Goal: Task Accomplishment & Management: Use online tool/utility

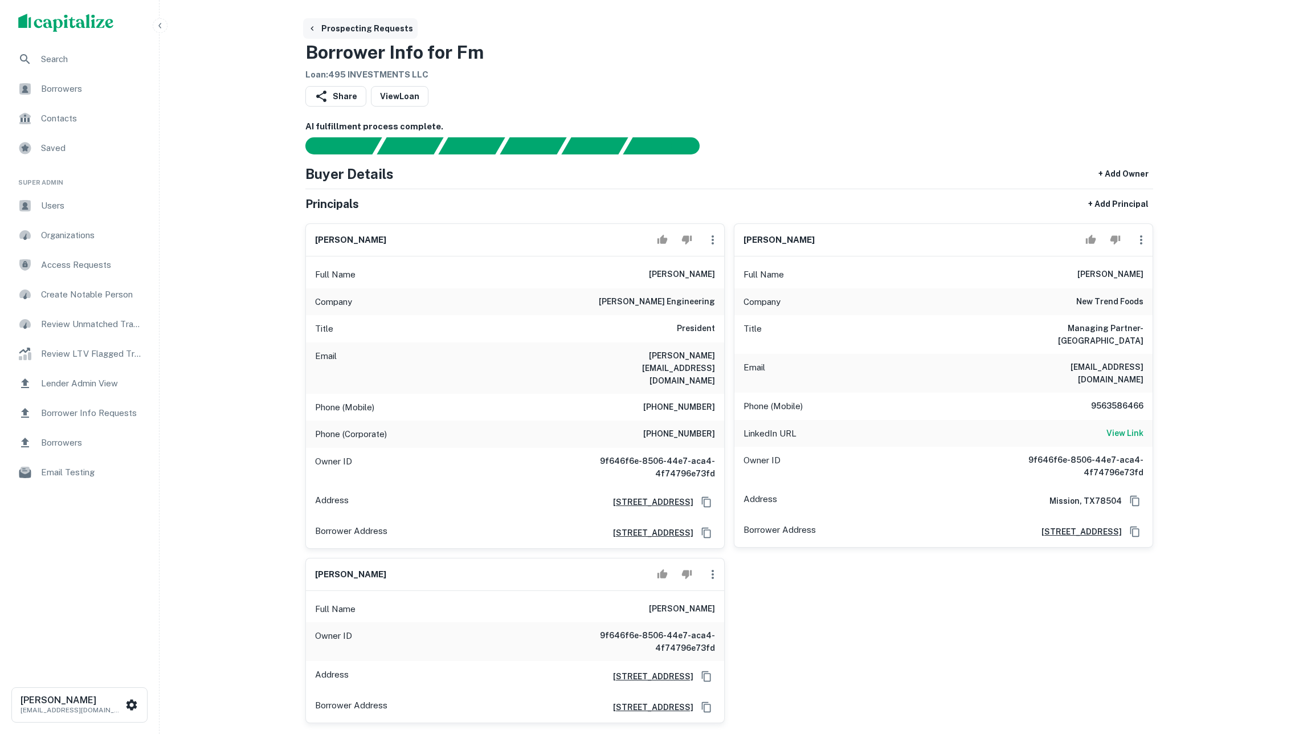
click at [325, 33] on button "Prospecting Requests" at bounding box center [360, 28] width 115 height 21
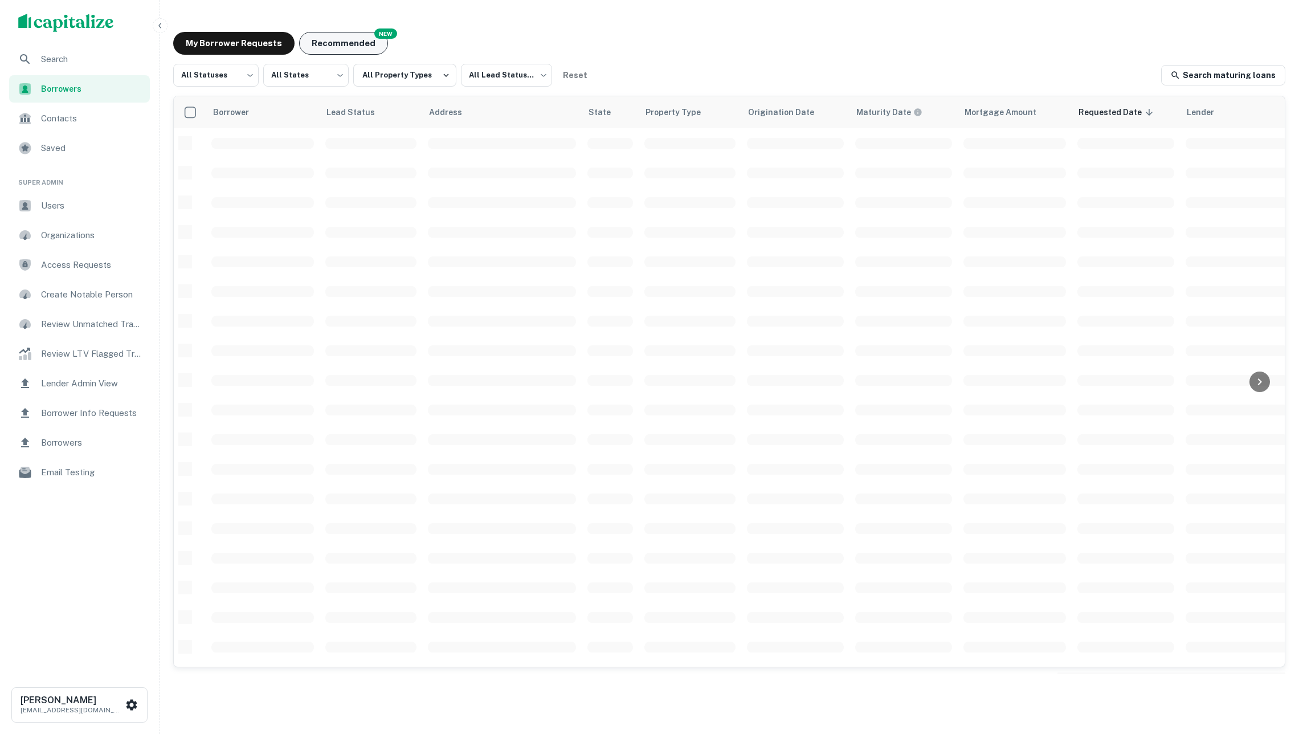
click at [328, 50] on button "Recommended" at bounding box center [343, 43] width 89 height 23
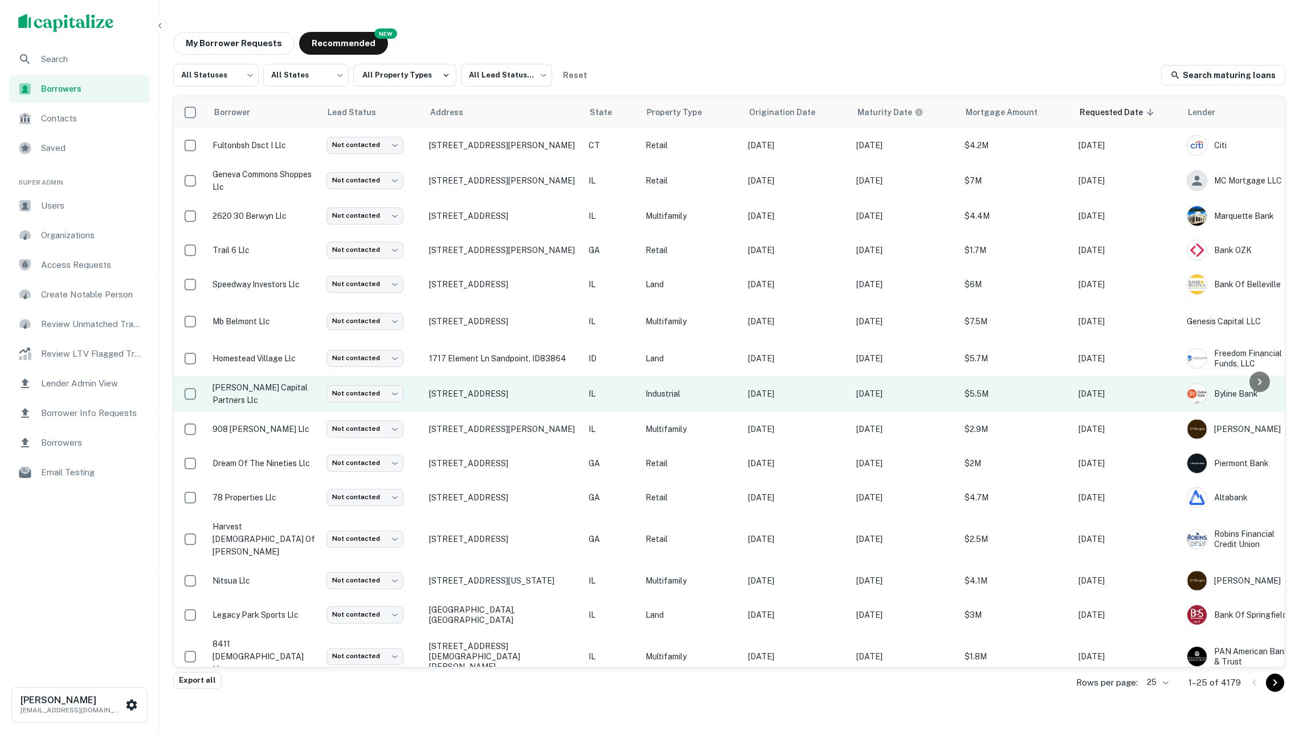
click at [566, 406] on td "[STREET_ADDRESS]" at bounding box center [503, 393] width 160 height 36
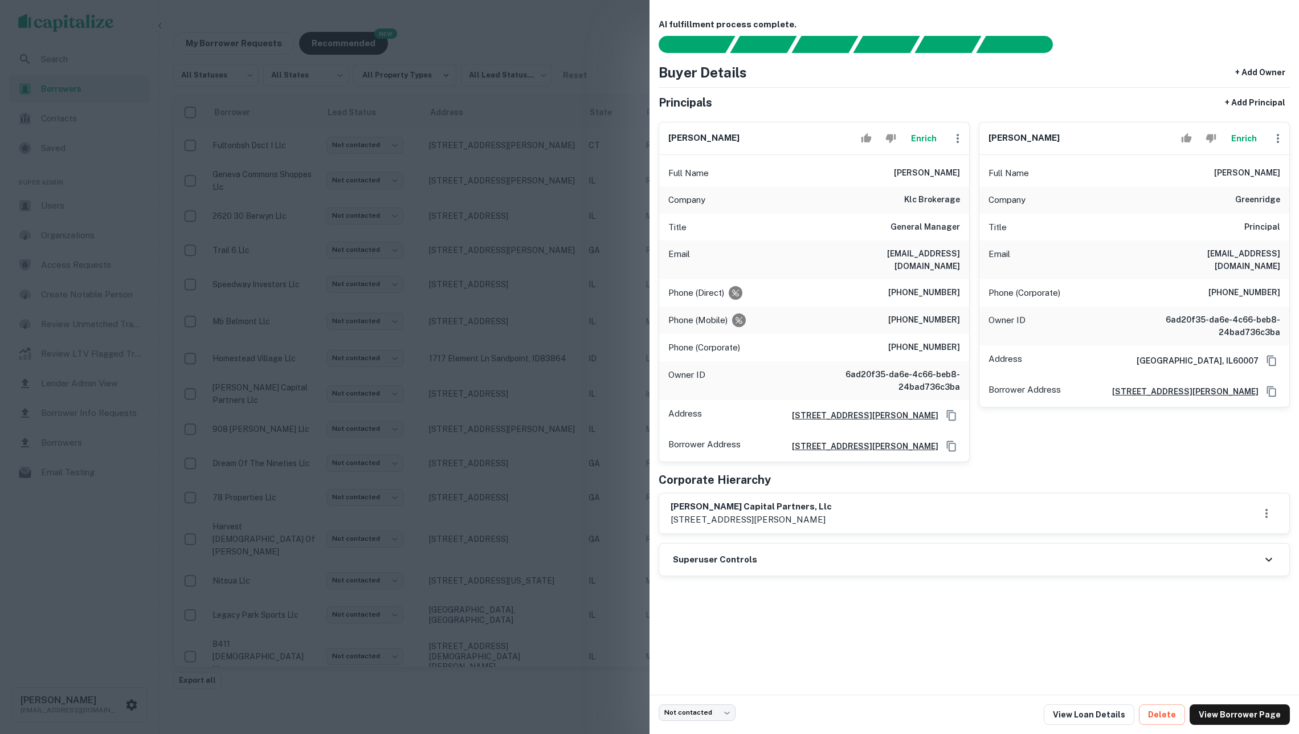
click at [530, 381] on div at bounding box center [649, 367] width 1299 height 734
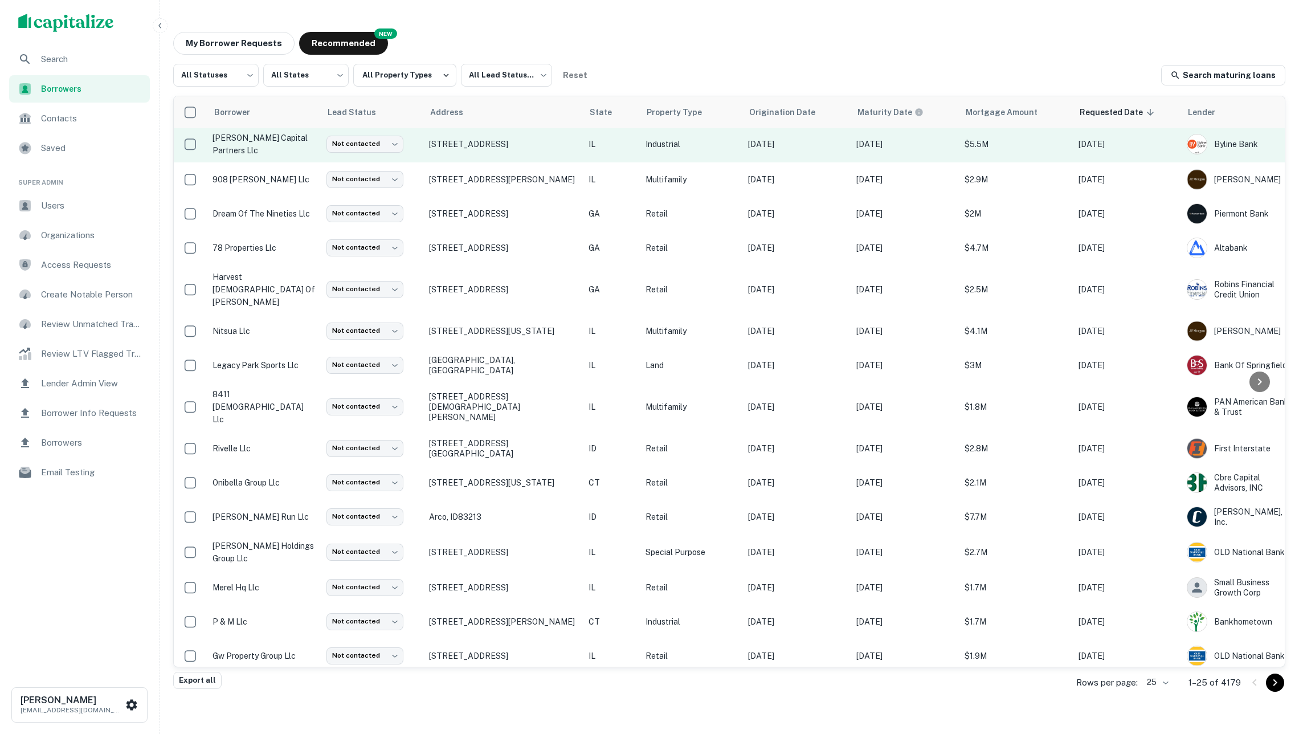
scroll to position [290, 0]
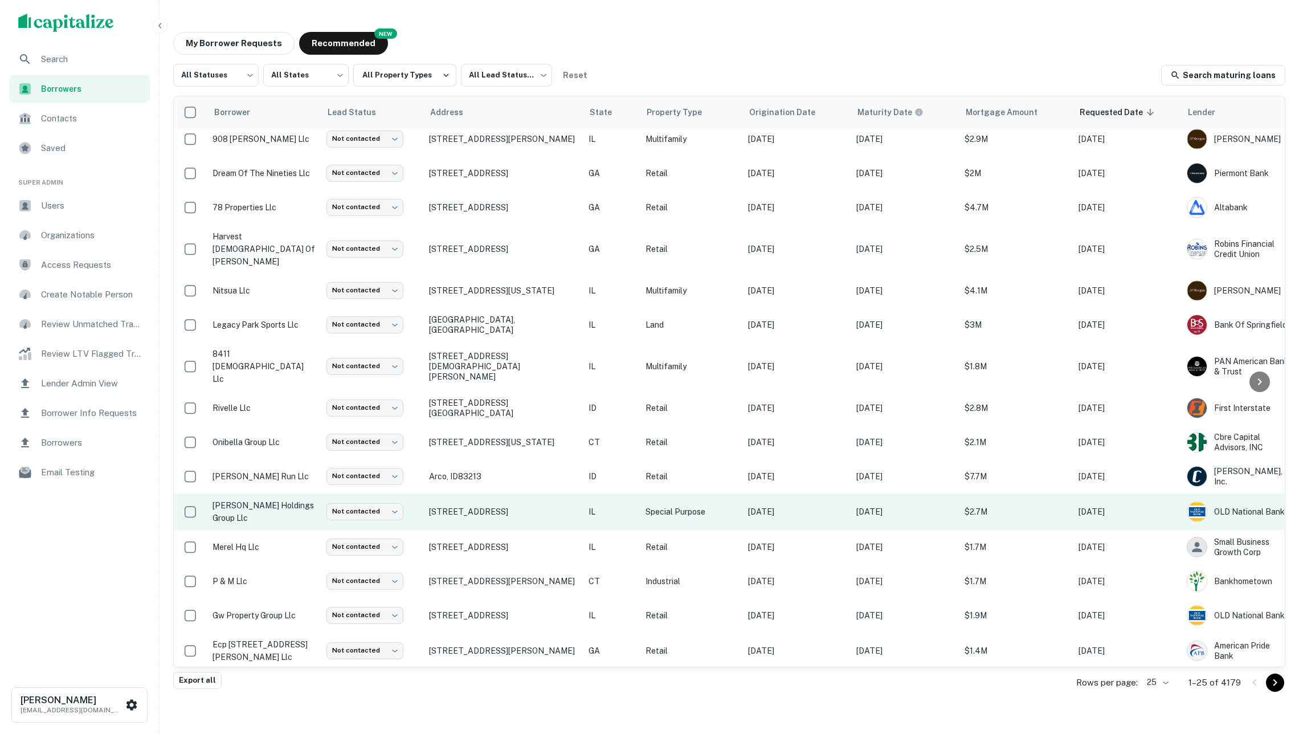
click at [580, 493] on td "[STREET_ADDRESS]" at bounding box center [503, 511] width 160 height 36
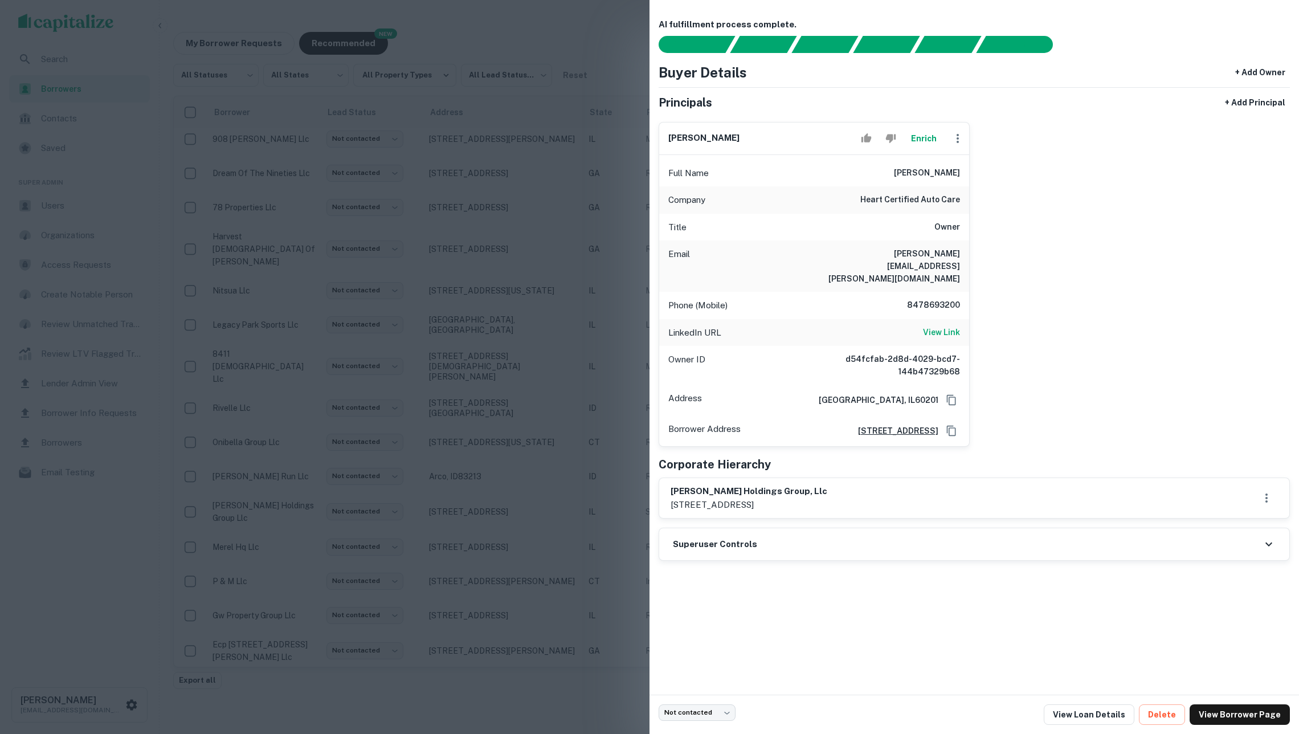
click at [531, 402] on div at bounding box center [649, 367] width 1299 height 734
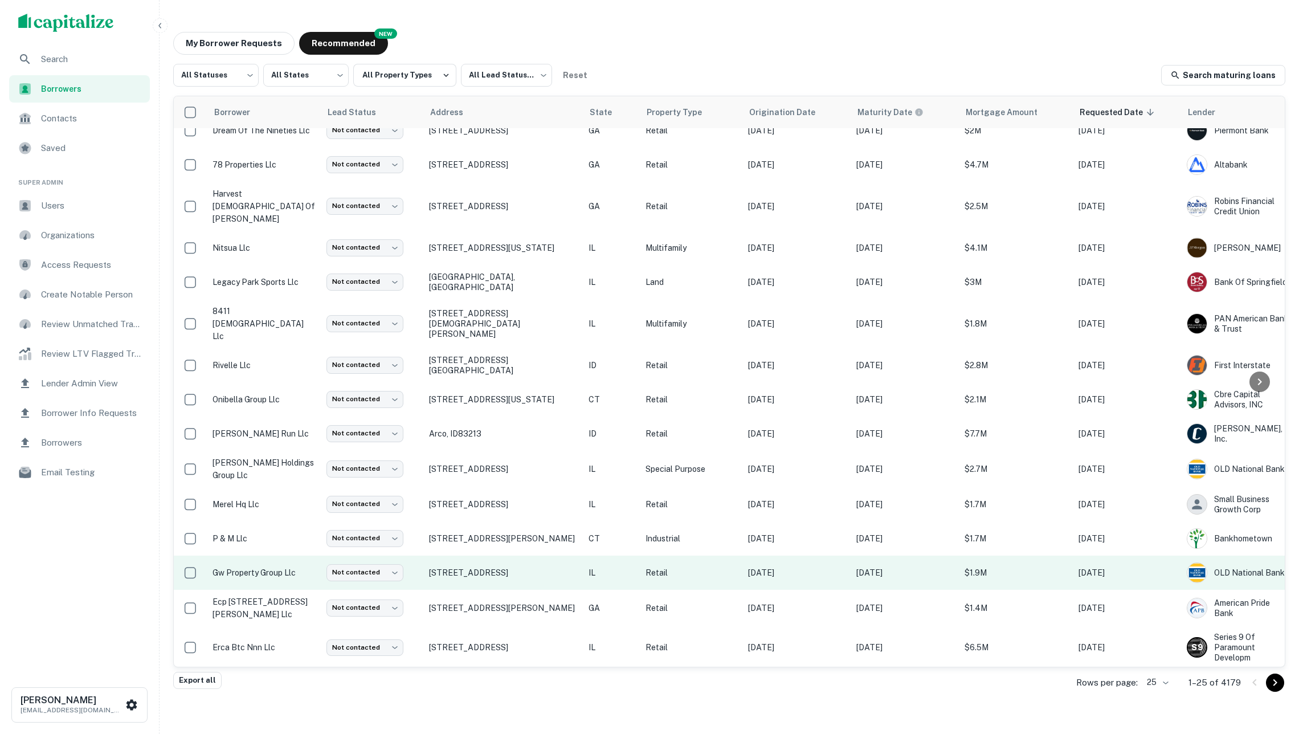
scroll to position [332, 0]
click at [576, 557] on td "[STREET_ADDRESS]" at bounding box center [503, 574] width 160 height 34
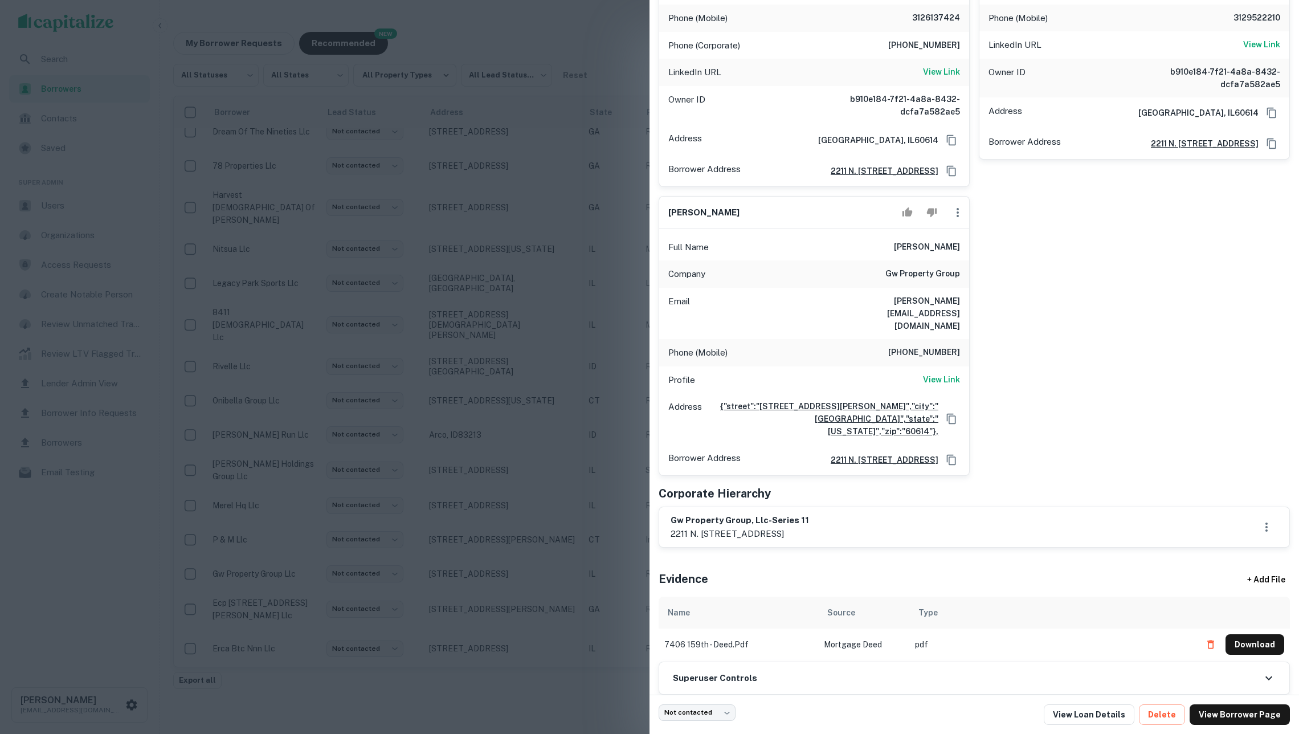
scroll to position [301, 0]
click at [570, 495] on div at bounding box center [649, 367] width 1299 height 734
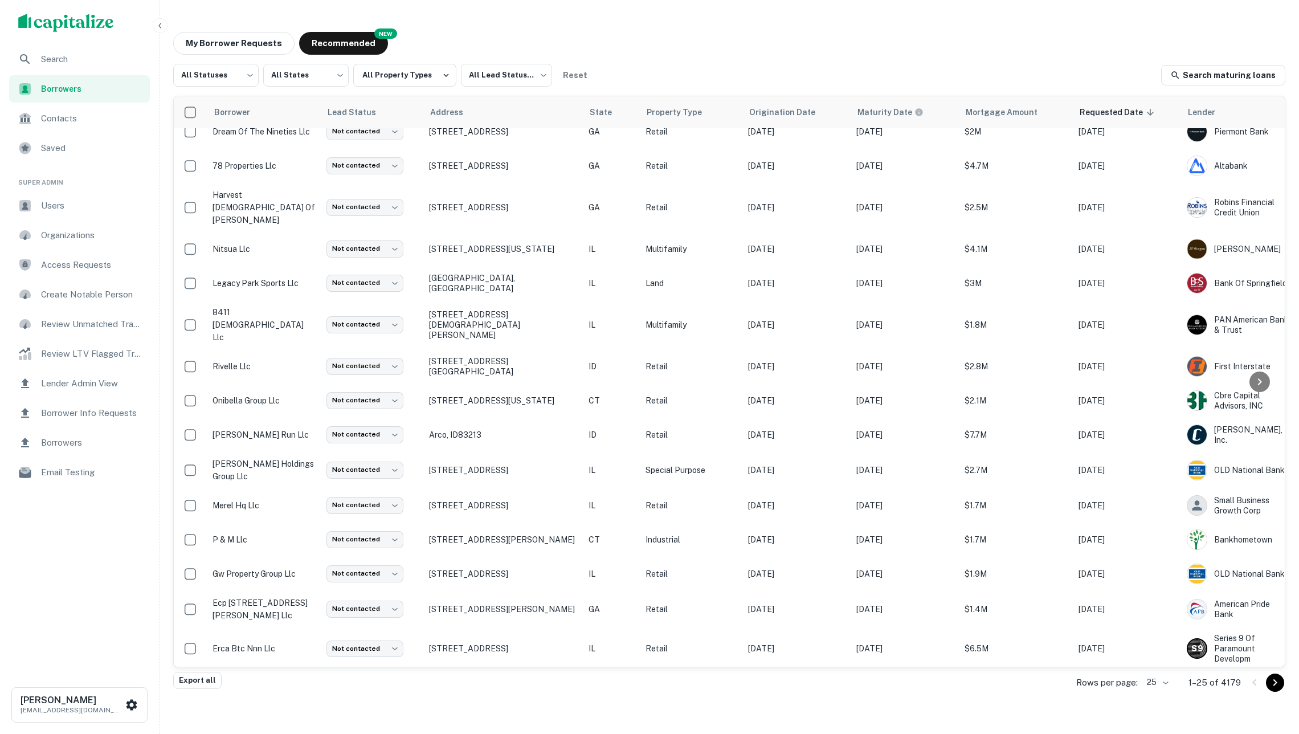
click at [623, 682] on p "IL" at bounding box center [611, 688] width 46 height 13
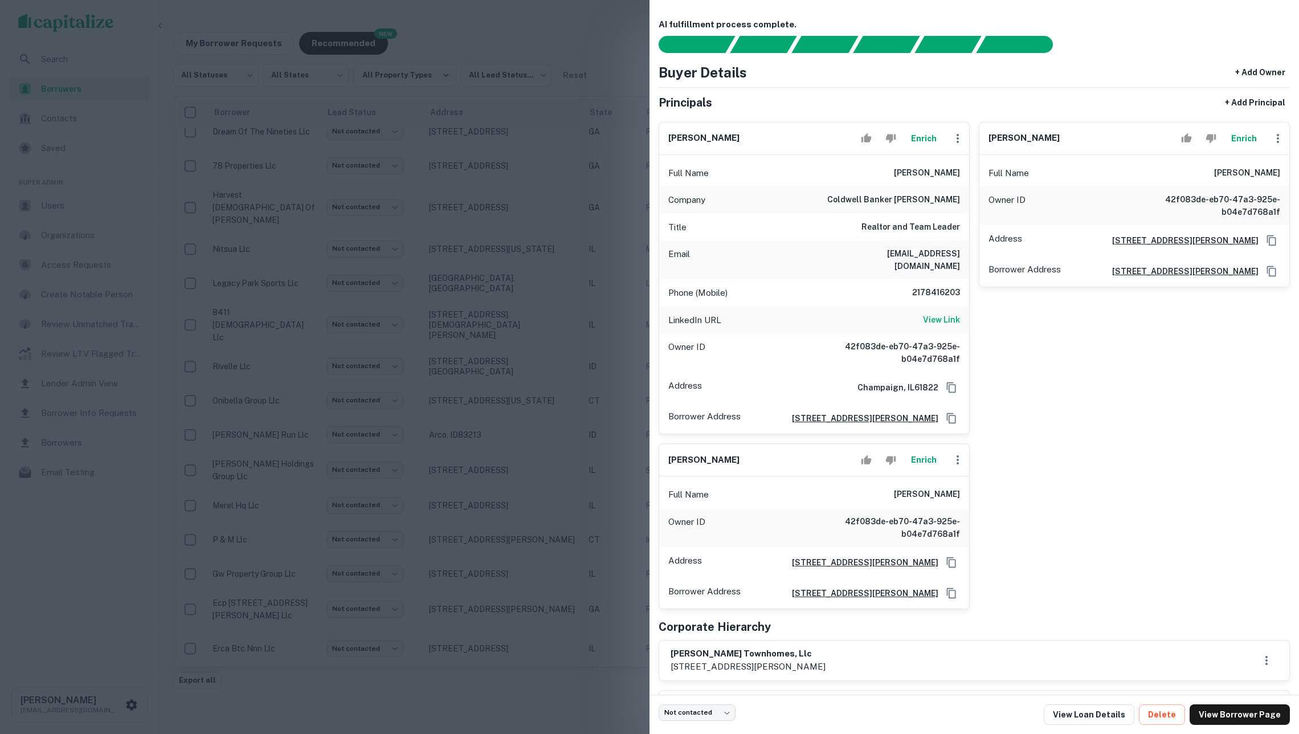
scroll to position [0, 0]
click at [919, 146] on button "Enrich" at bounding box center [923, 138] width 36 height 23
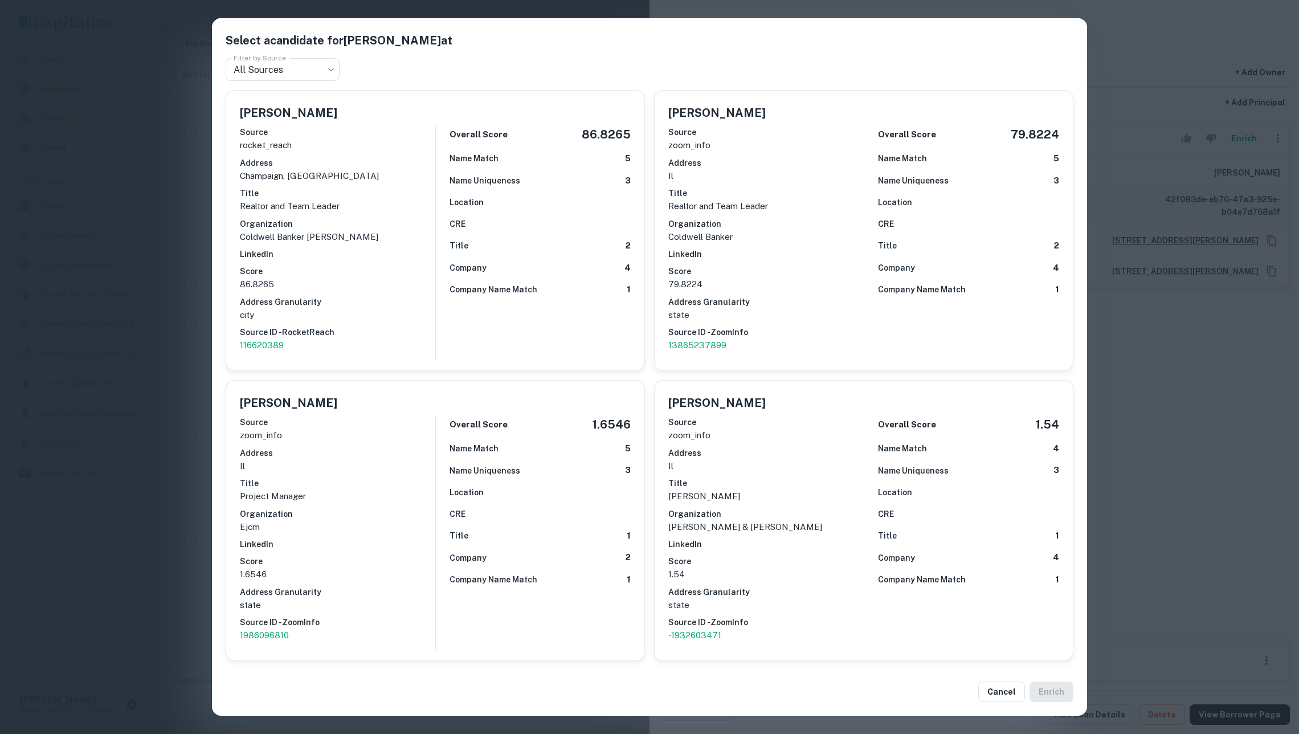
click at [185, 205] on div "Select a candidate for [PERSON_NAME] at Filter by Source All Sources *** Filter…" at bounding box center [649, 367] width 1299 height 734
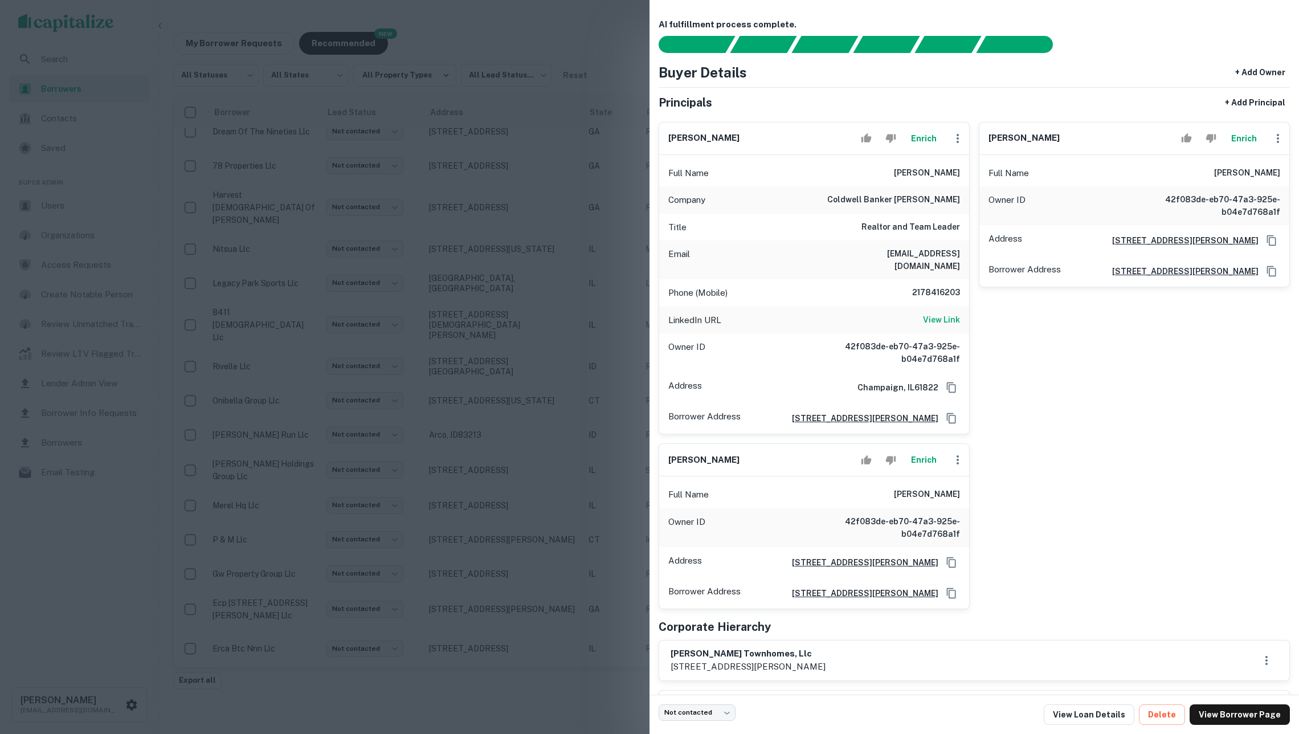
click at [372, 238] on div at bounding box center [649, 367] width 1299 height 734
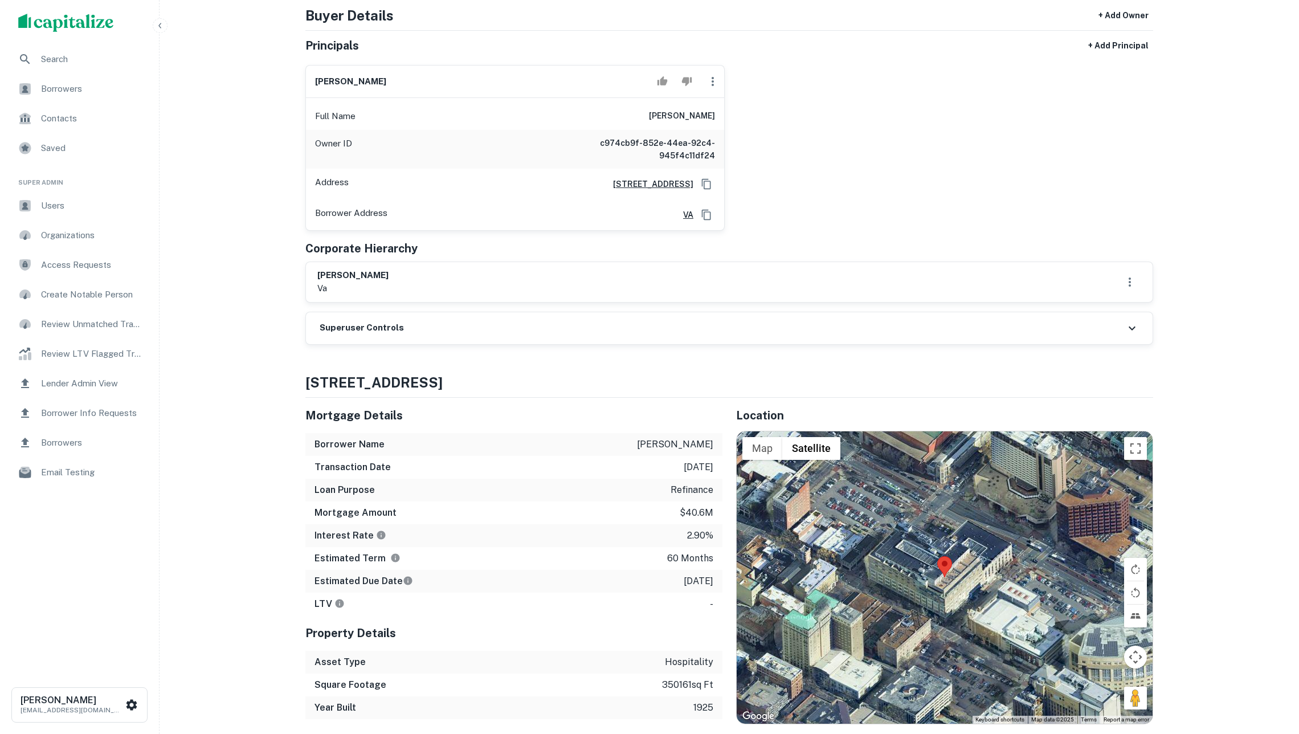
scroll to position [59, 0]
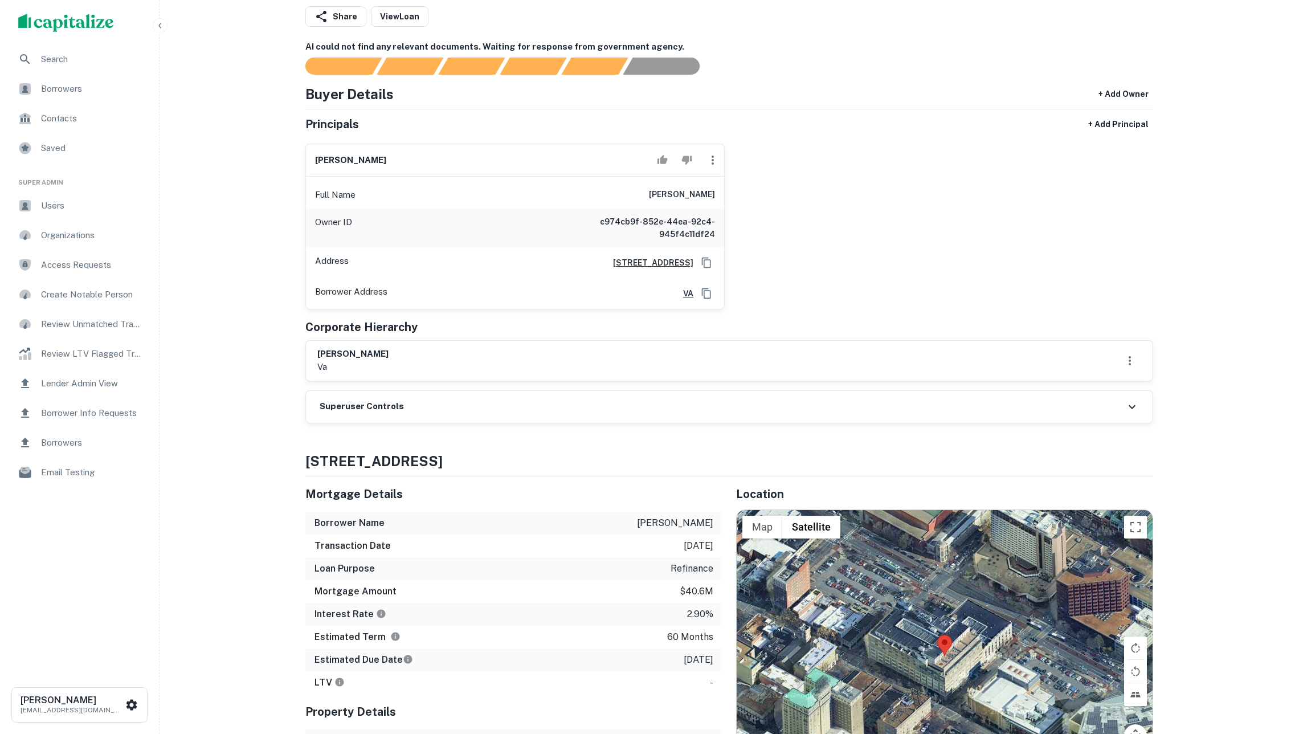
drag, startPoint x: 659, startPoint y: 203, endPoint x: 745, endPoint y: 197, distance: 86.8
click at [745, 197] on div "[PERSON_NAME] Full Name [PERSON_NAME] Owner ID c974cb9f-852e-44ea-92c4-945f4c11…" at bounding box center [724, 221] width 857 height 175
click at [739, 197] on div "[PERSON_NAME] Full Name [PERSON_NAME] Owner ID c974cb9f-852e-44ea-92c4-945f4c11…" at bounding box center [724, 221] width 857 height 175
drag, startPoint x: 649, startPoint y: 202, endPoint x: 732, endPoint y: 201, distance: 82.6
click at [732, 201] on div "john d. haymes Full Name john d. haymes Owner ID c974cb9f-852e-44ea-92c4-945f4c…" at bounding box center [724, 221] width 857 height 175
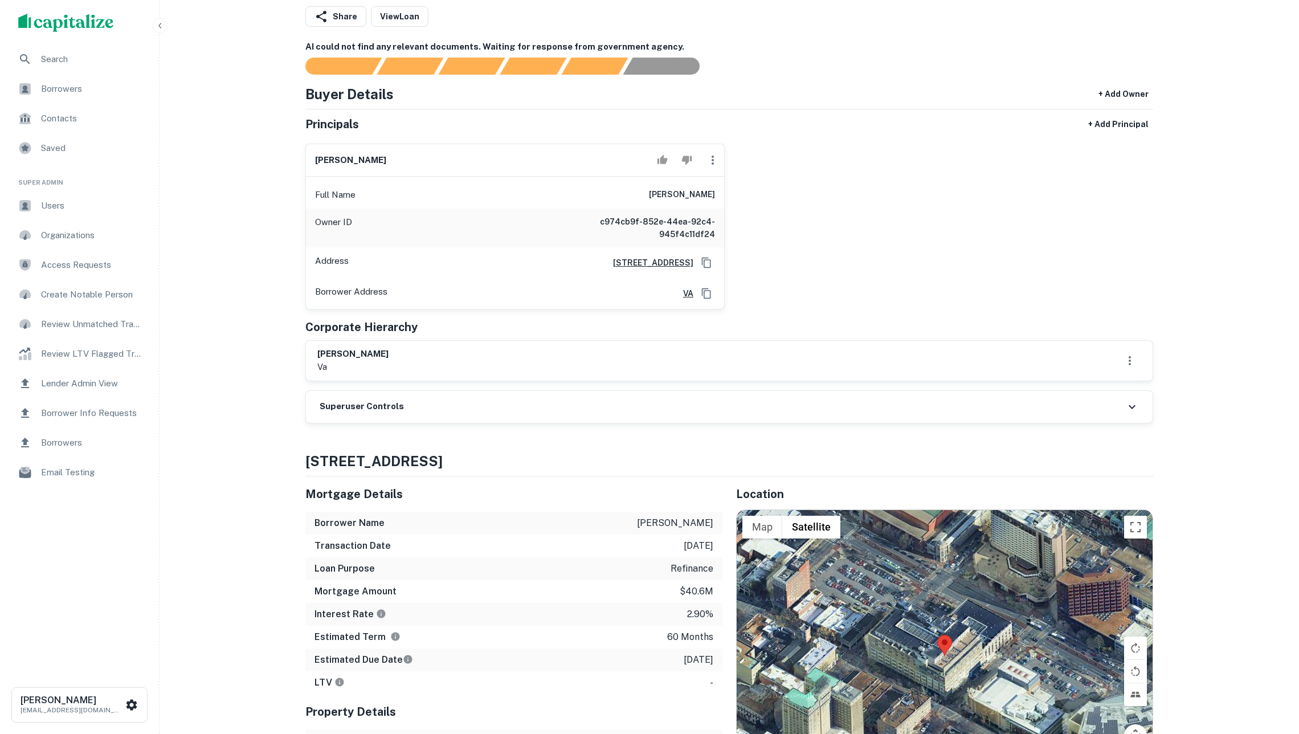
copy h6 "john d. haymes"
